Goal: Task Accomplishment & Management: Manage account settings

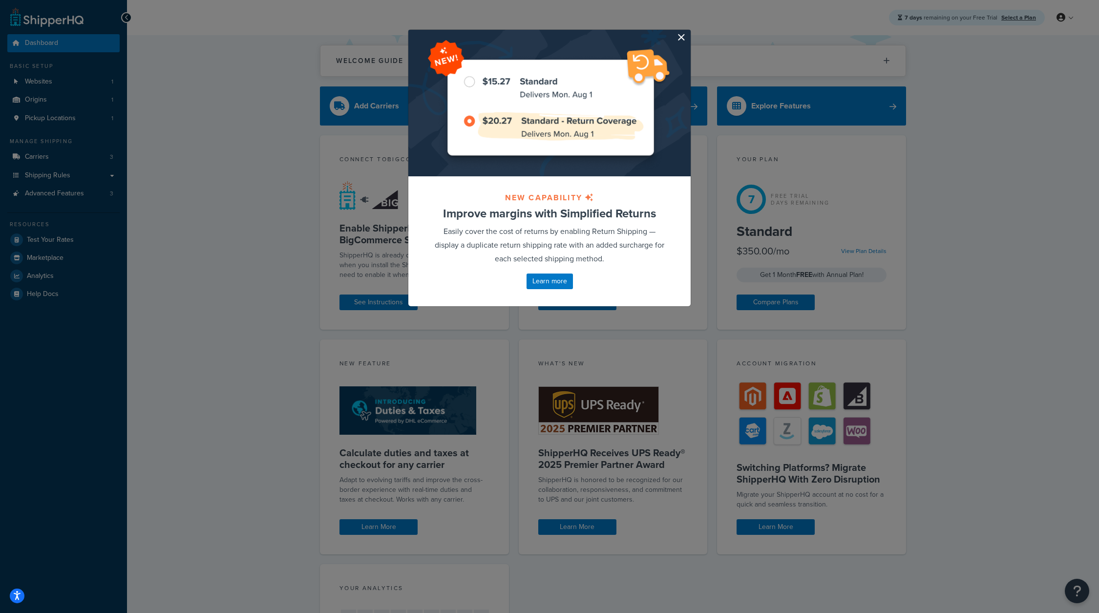
click at [688, 32] on button "button" at bounding box center [689, 31] width 2 height 2
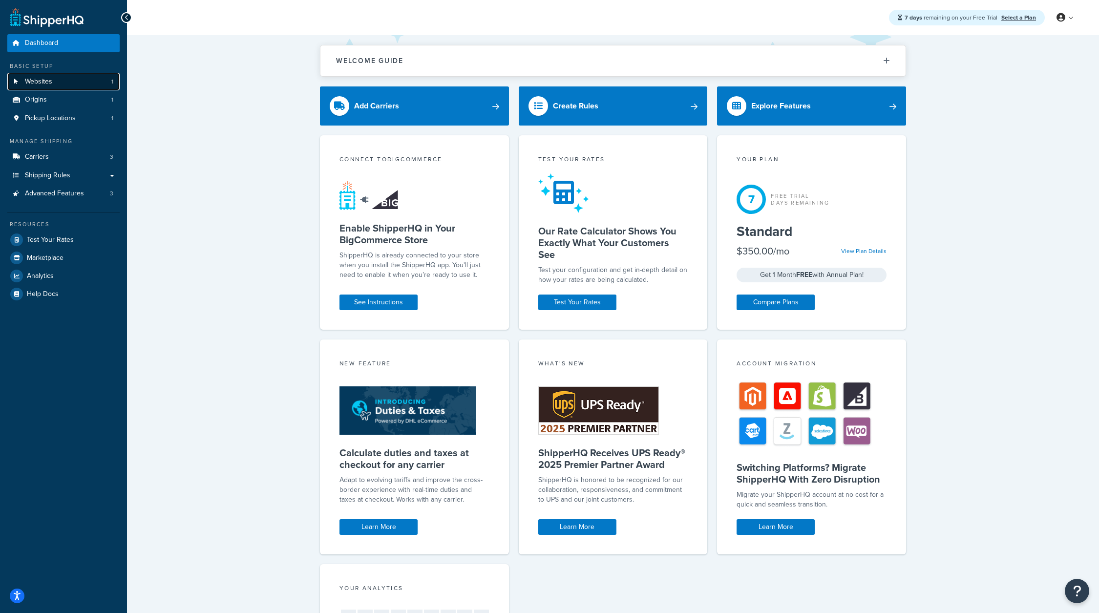
click at [69, 80] on link "Websites 1" at bounding box center [63, 82] width 112 height 18
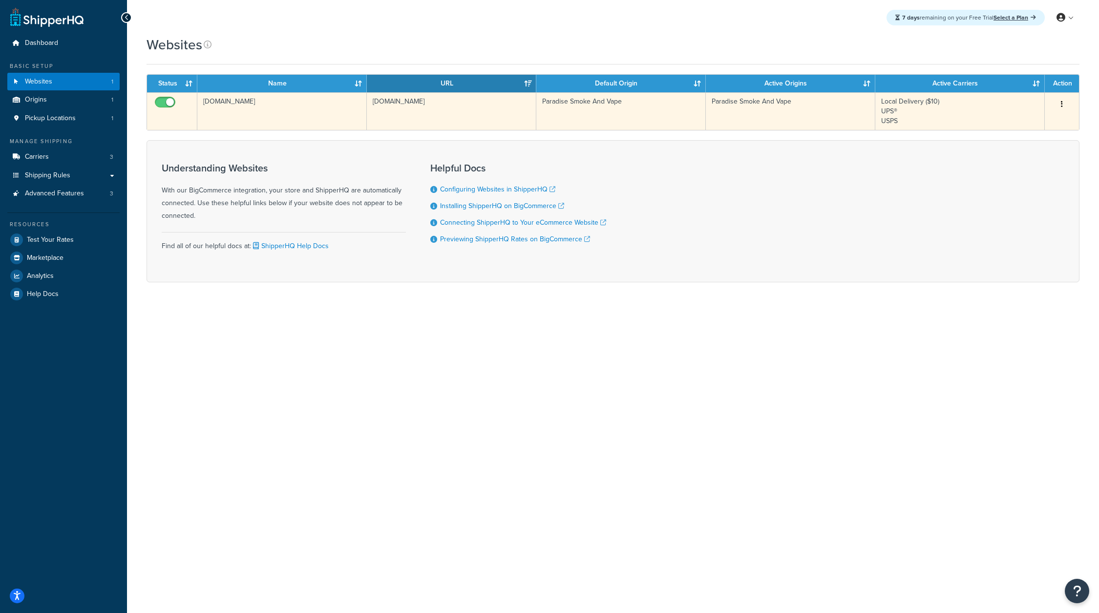
click at [265, 101] on td "[DOMAIN_NAME]" at bounding box center [282, 111] width 170 height 38
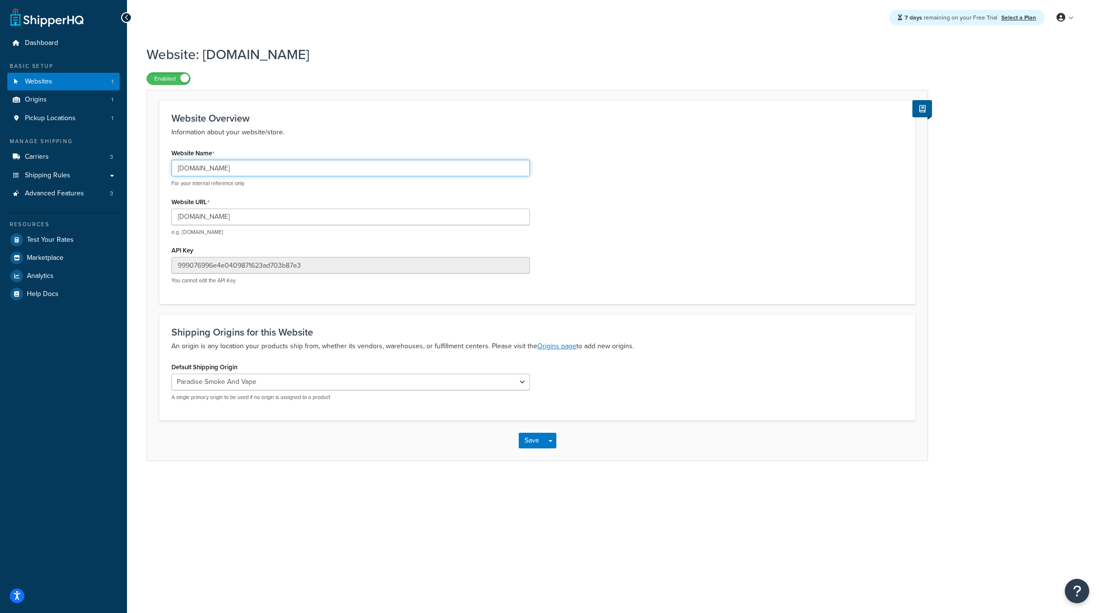
click at [274, 170] on input "[DOMAIN_NAME]" at bounding box center [350, 168] width 359 height 17
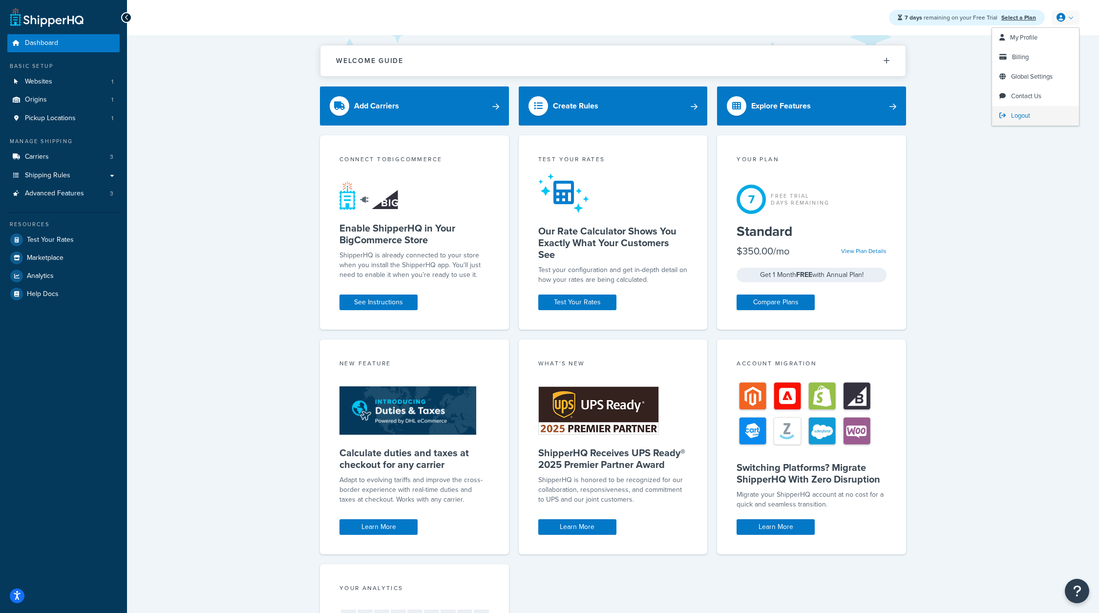
click at [1018, 114] on span "Logout" at bounding box center [1020, 115] width 19 height 9
click at [78, 87] on link "Websites 1" at bounding box center [63, 82] width 112 height 18
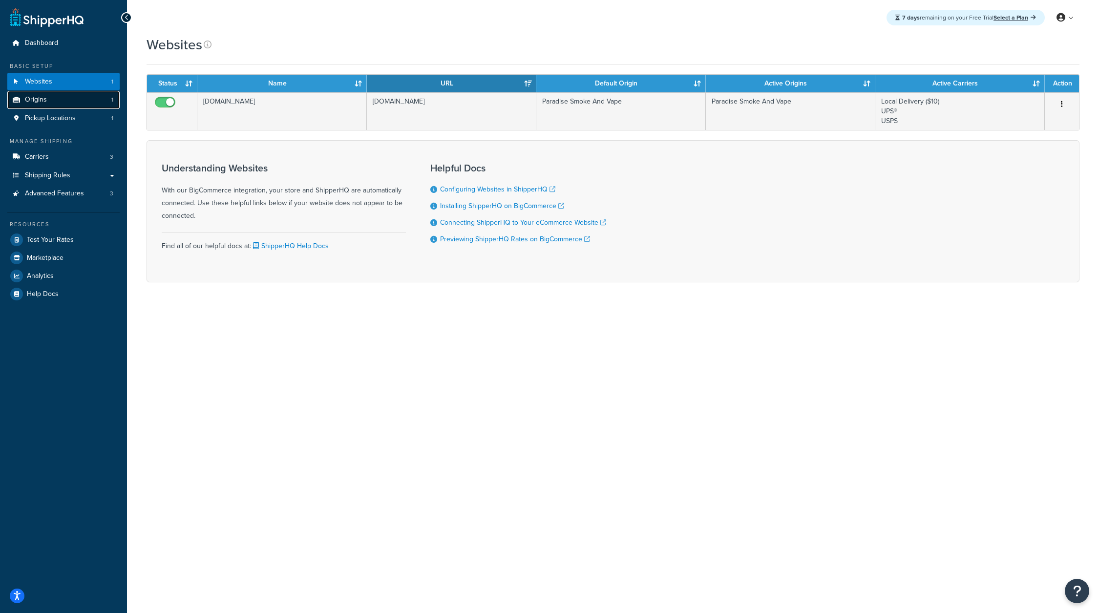
click at [76, 95] on link "Origins 1" at bounding box center [63, 100] width 112 height 18
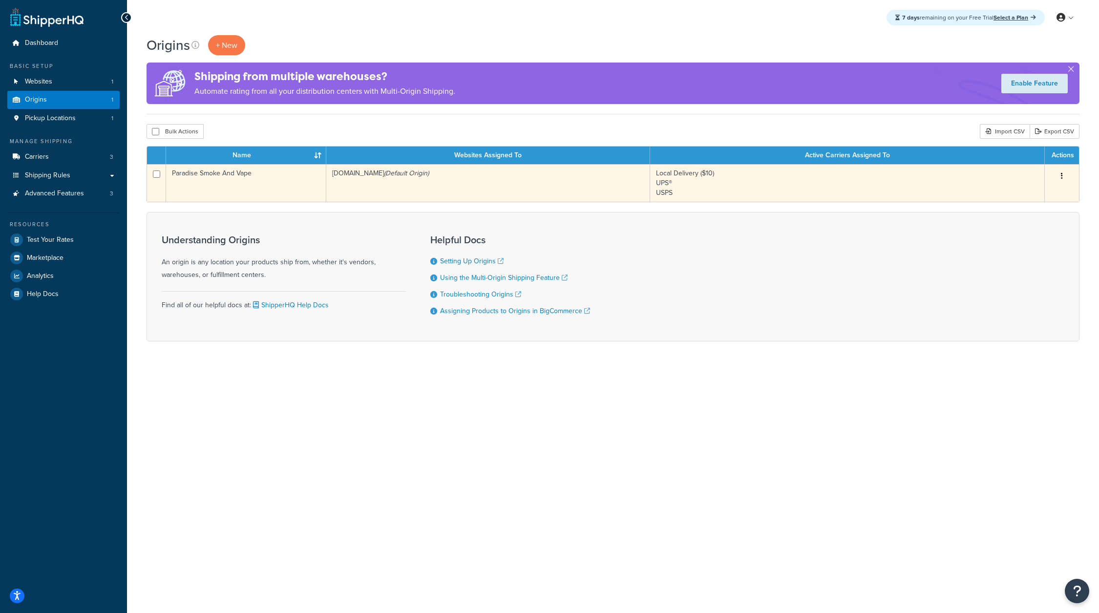
click at [1059, 172] on button "button" at bounding box center [1062, 177] width 14 height 16
click at [1032, 201] on link "Edit" at bounding box center [1029, 195] width 77 height 20
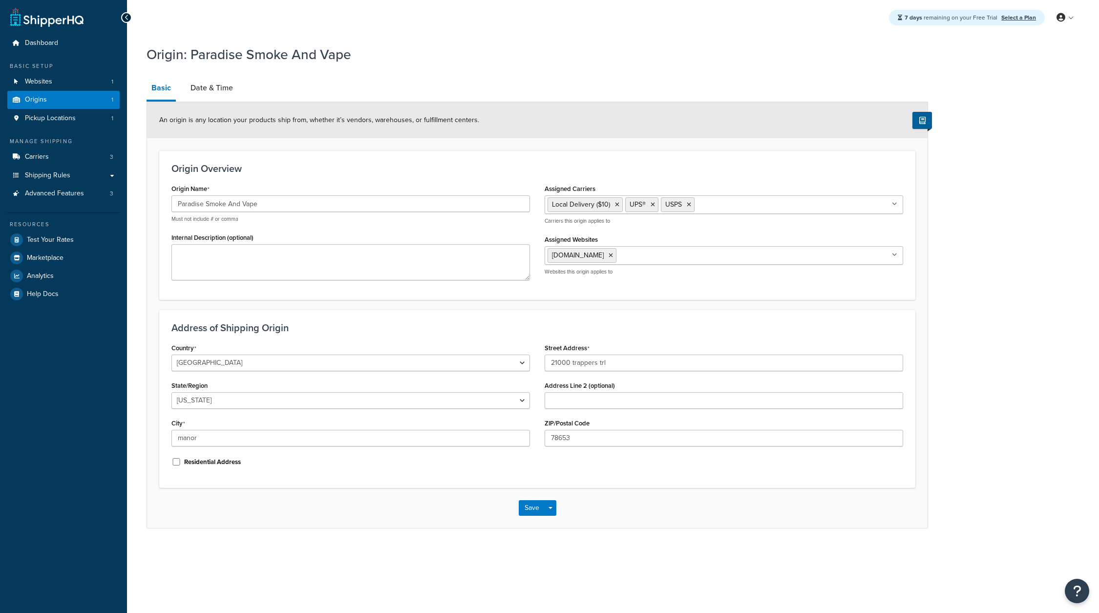
select select "43"
